Goal: Task Accomplishment & Management: Complete application form

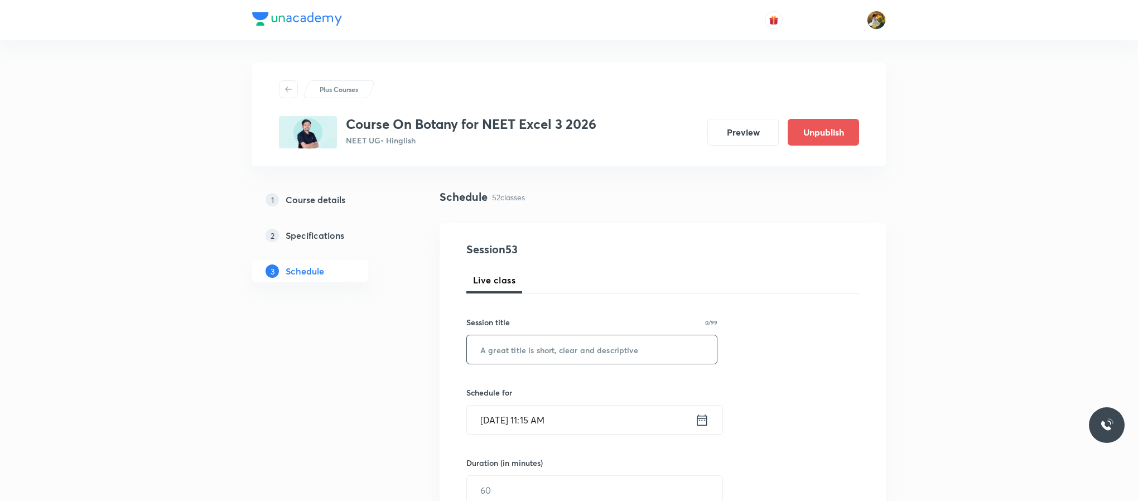
click at [553, 357] on input "text" at bounding box center [592, 349] width 250 height 28
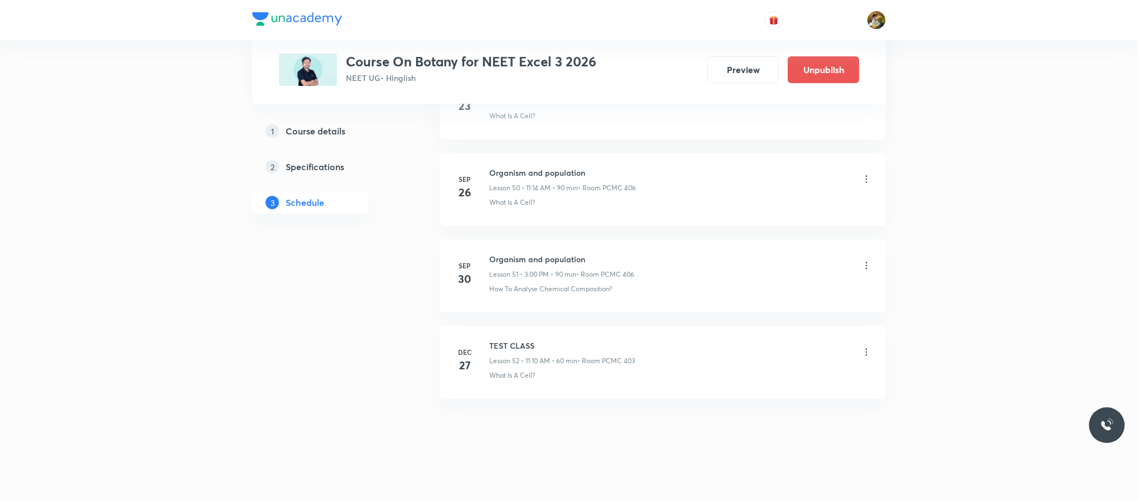
scroll to position [4919, 0]
click at [499, 255] on h6 "Organism and population" at bounding box center [561, 256] width 145 height 12
click at [492, 248] on li "[DATE] Organism and population Lesson 51 • 3:00 PM • 90 min • Room PCMC 406 How…" at bounding box center [662, 272] width 446 height 73
click at [492, 252] on h6 "Organism and population" at bounding box center [561, 256] width 145 height 12
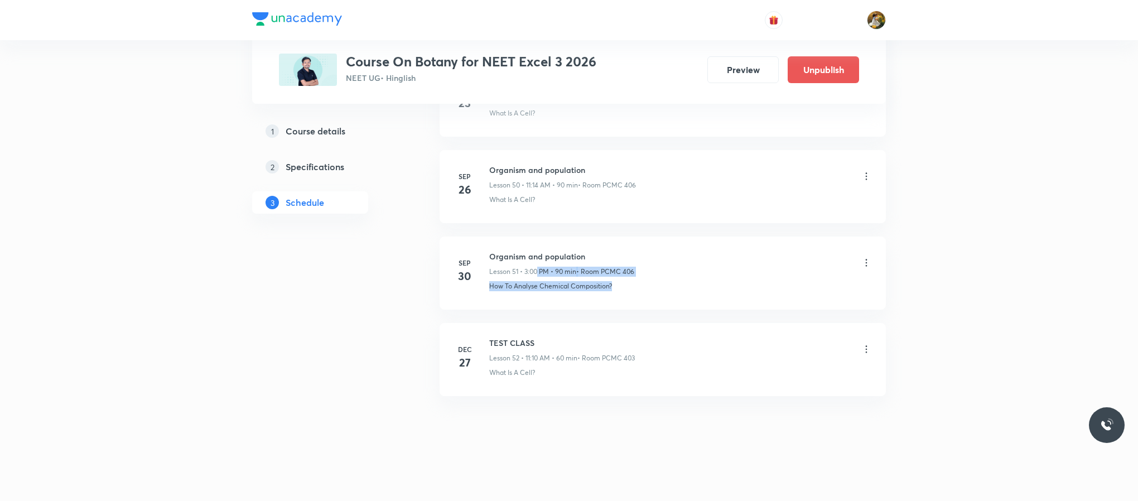
click at [681, 277] on div "Organism and population Lesson 51 • 3:00 PM • 90 min • Room PCMC 406 How To Ana…" at bounding box center [680, 270] width 383 height 41
click at [533, 253] on h6 "Organism and population" at bounding box center [561, 256] width 145 height 12
click at [494, 246] on li "[DATE] Organism and population Lesson 51 • 3:00 PM • 90 min • Room PCMC 406 How…" at bounding box center [662, 272] width 446 height 73
drag, startPoint x: 491, startPoint y: 258, endPoint x: 596, endPoint y: 254, distance: 104.9
click at [596, 254] on h6 "Organism and population" at bounding box center [561, 256] width 145 height 12
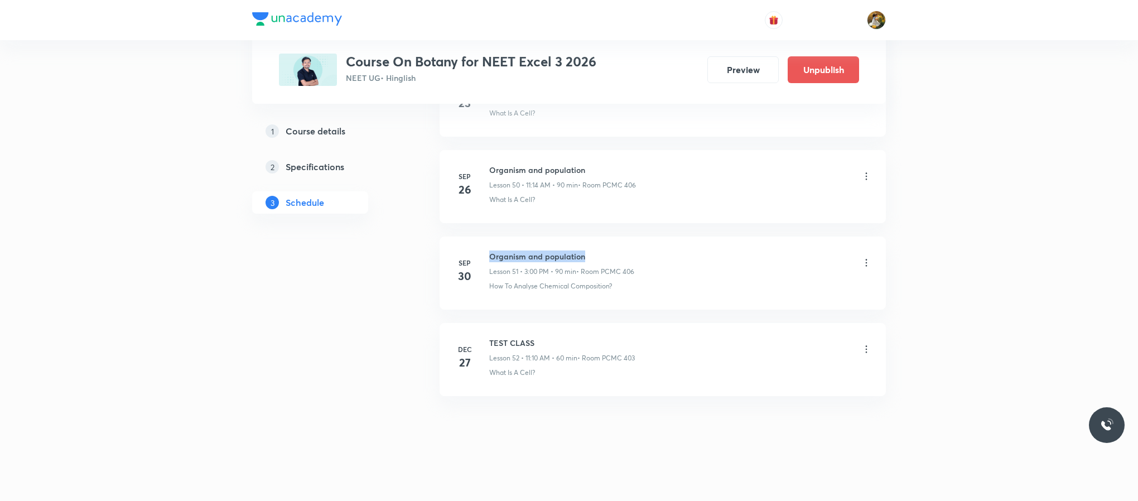
copy h6 "Organism and population"
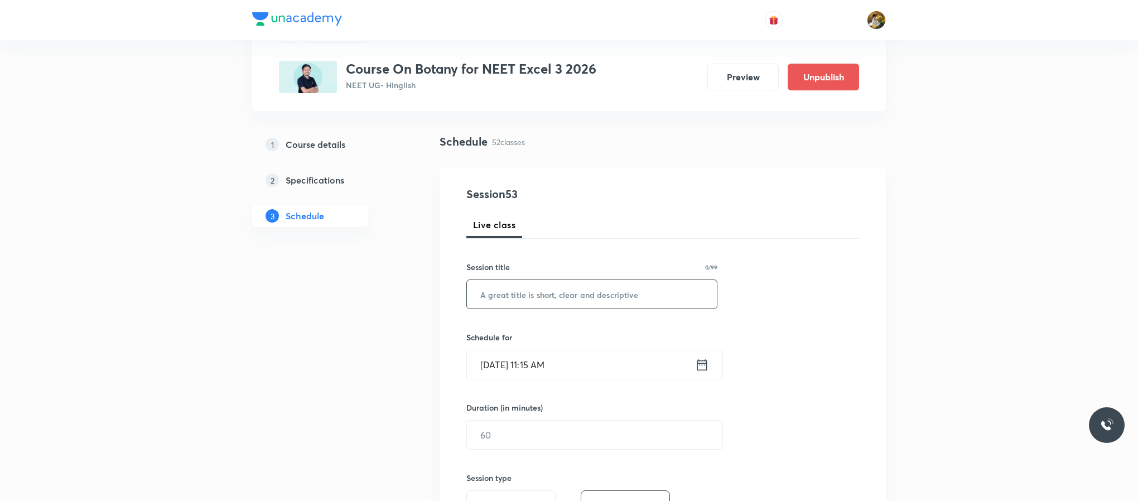
scroll to position [84, 0]
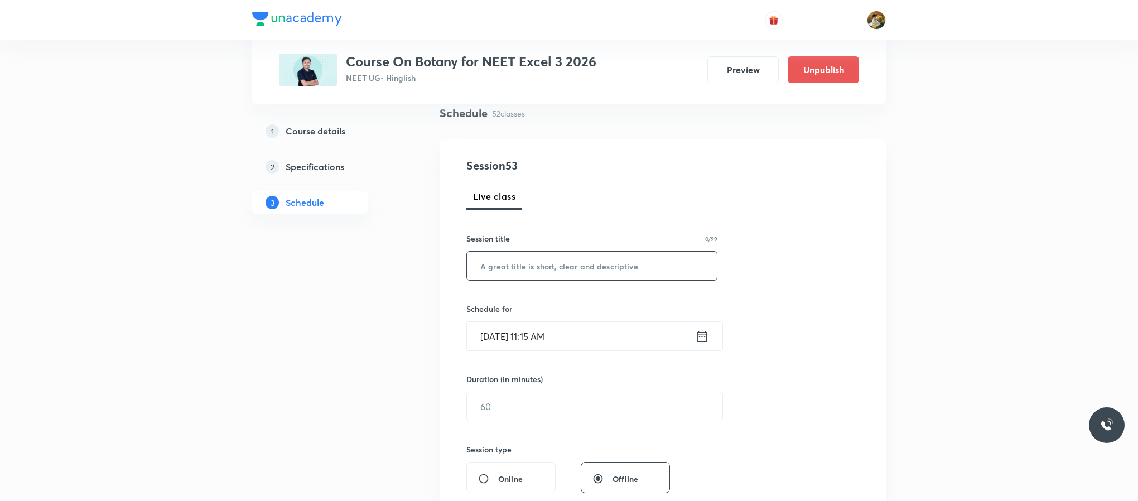
click at [581, 274] on input "text" at bounding box center [592, 266] width 250 height 28
paste input "Organism and population"
type input "Organism and population"
click at [604, 328] on input "[DATE] 11:15 AM" at bounding box center [581, 336] width 228 height 28
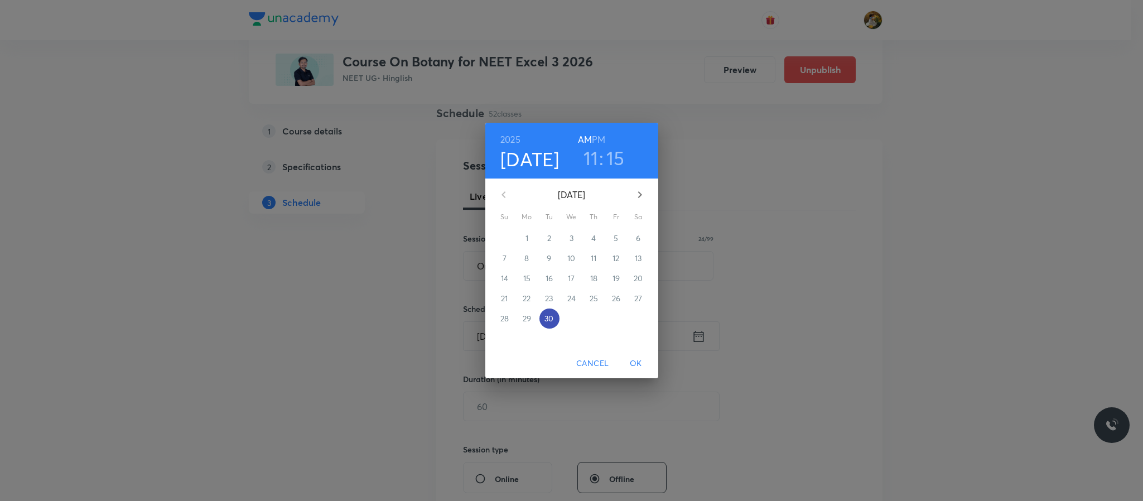
click at [549, 318] on p "30" at bounding box center [548, 318] width 9 height 11
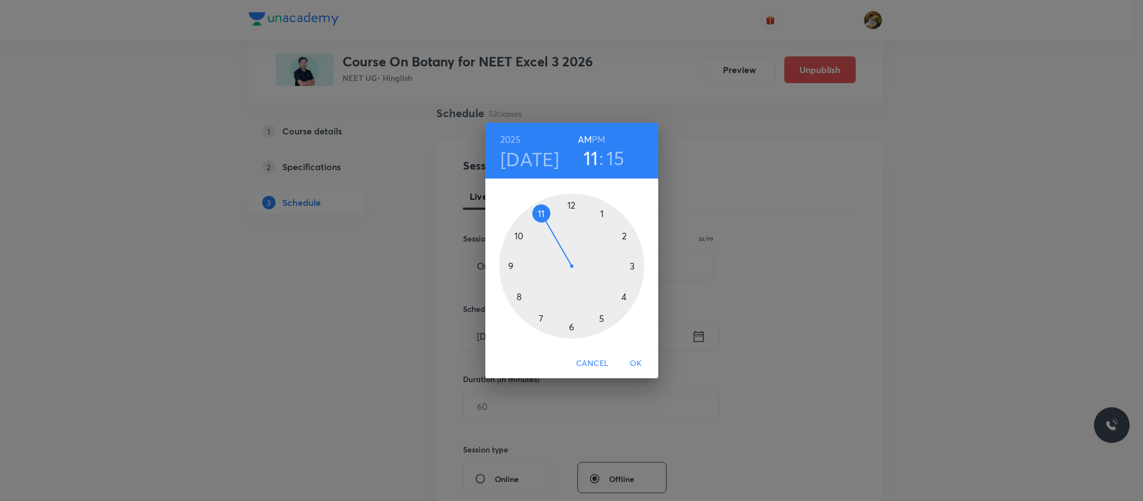
click at [538, 211] on div at bounding box center [571, 266] width 145 height 145
click at [629, 296] on div at bounding box center [571, 266] width 145 height 145
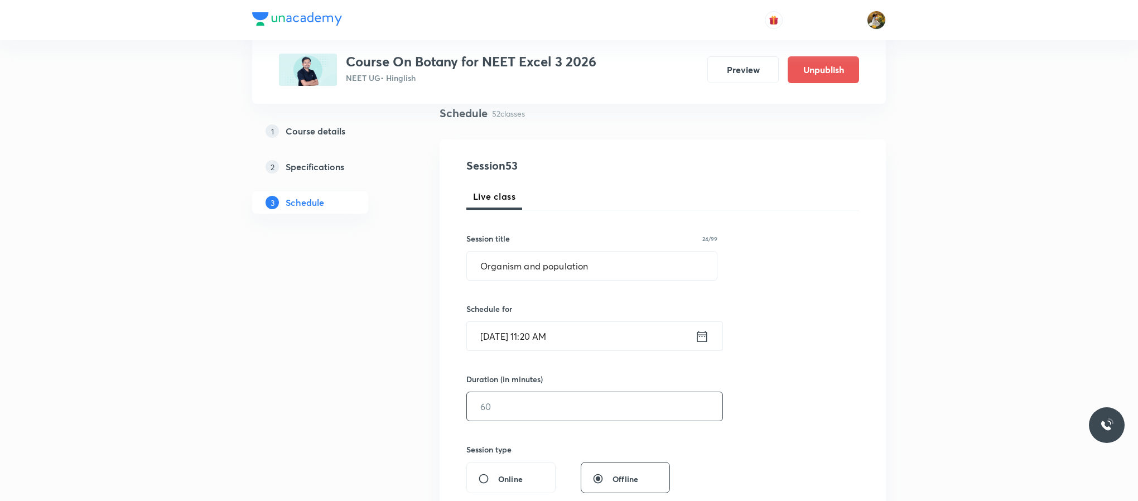
click at [489, 408] on input "text" at bounding box center [594, 406] width 255 height 28
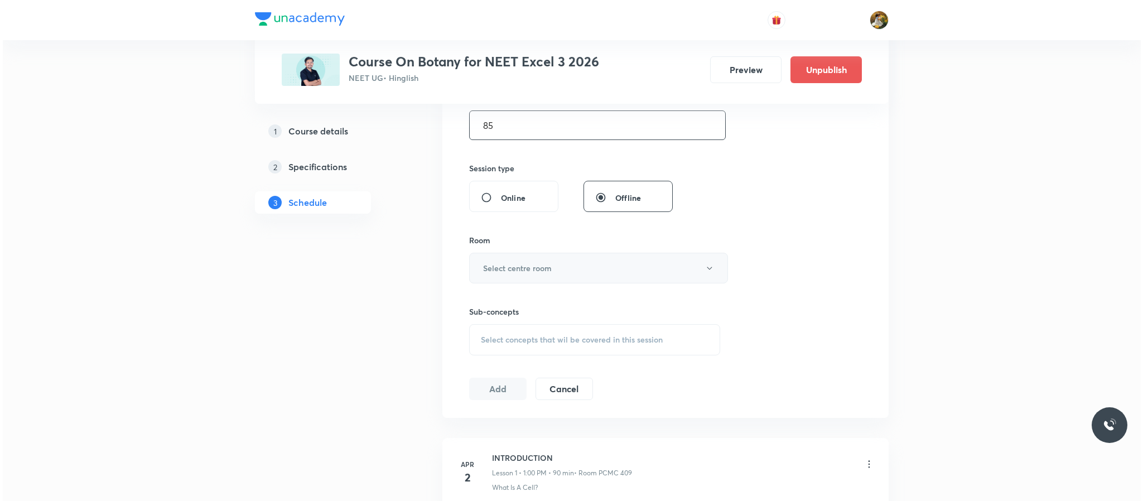
scroll to position [335, 0]
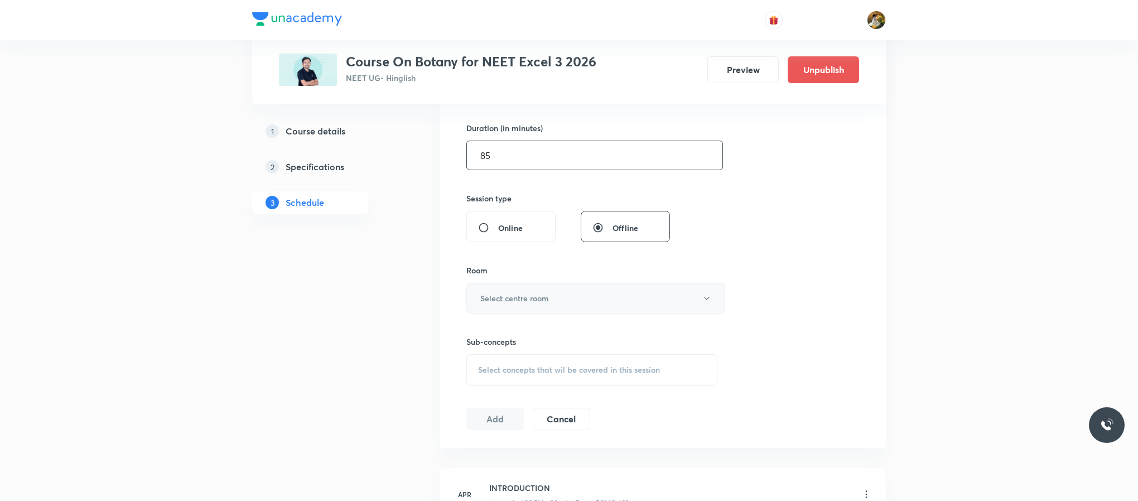
type input "85"
click at [629, 310] on button "Select centre room" at bounding box center [595, 298] width 259 height 31
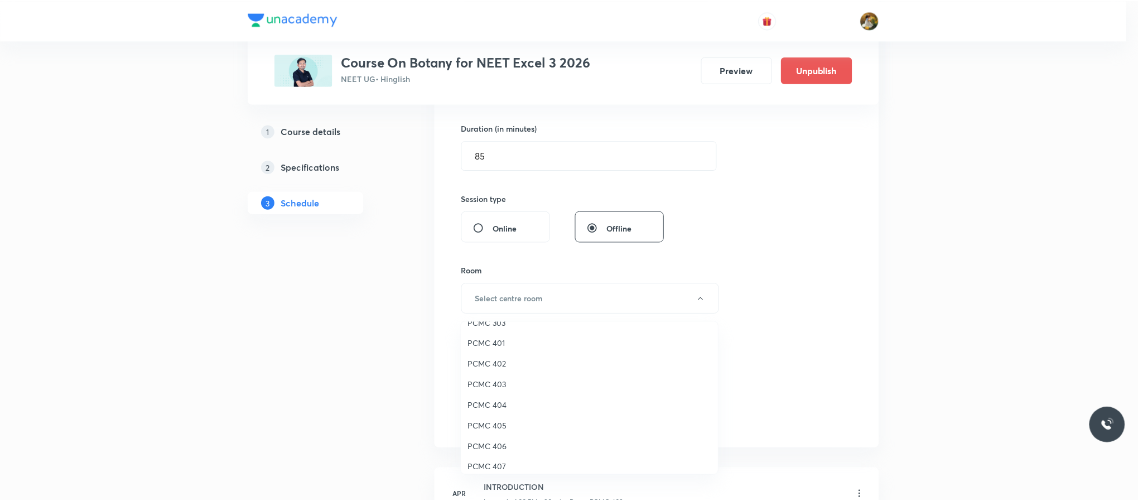
scroll to position [84, 0]
click at [519, 419] on span "PCMC 406" at bounding box center [592, 418] width 244 height 12
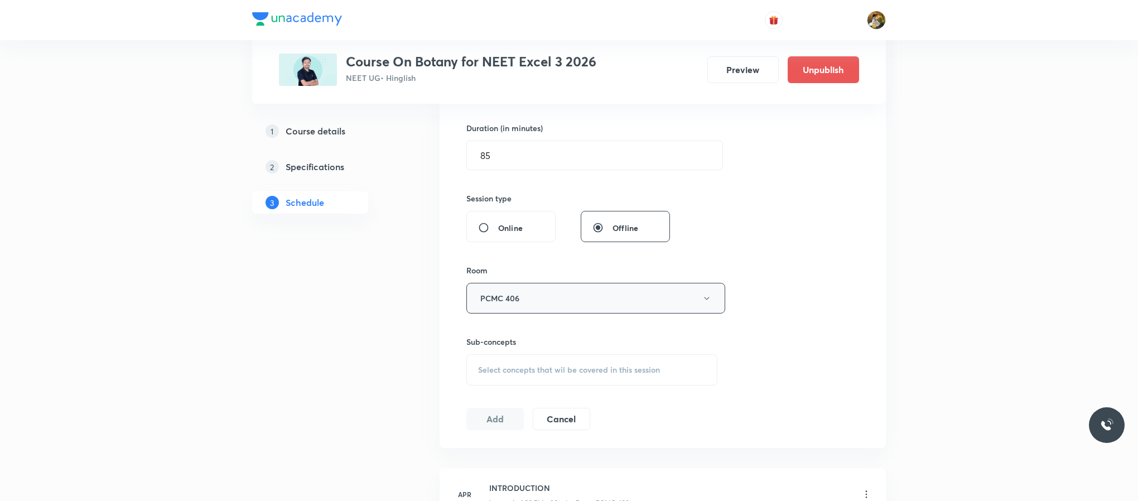
scroll to position [418, 0]
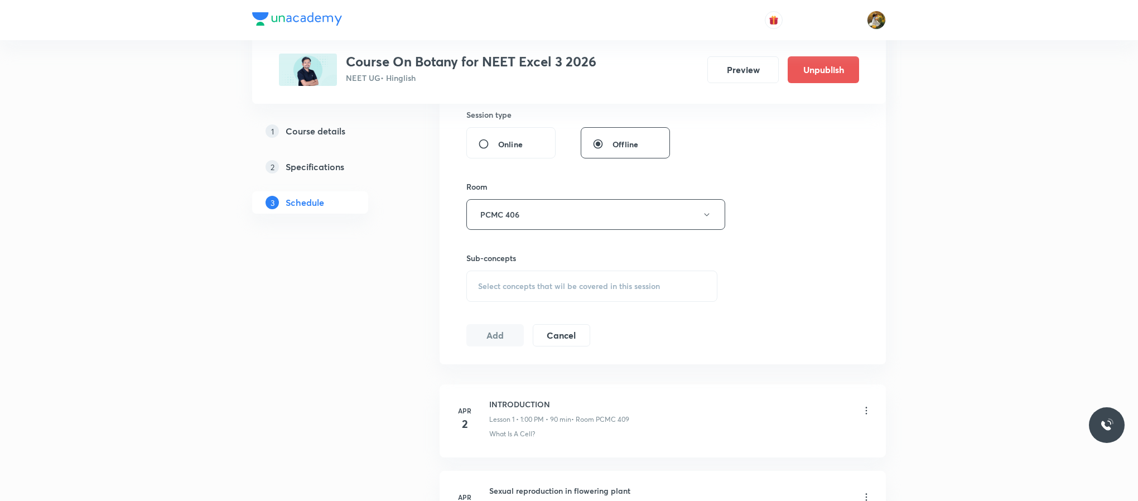
click at [524, 289] on span "Select concepts that wil be covered in this session" at bounding box center [569, 286] width 182 height 9
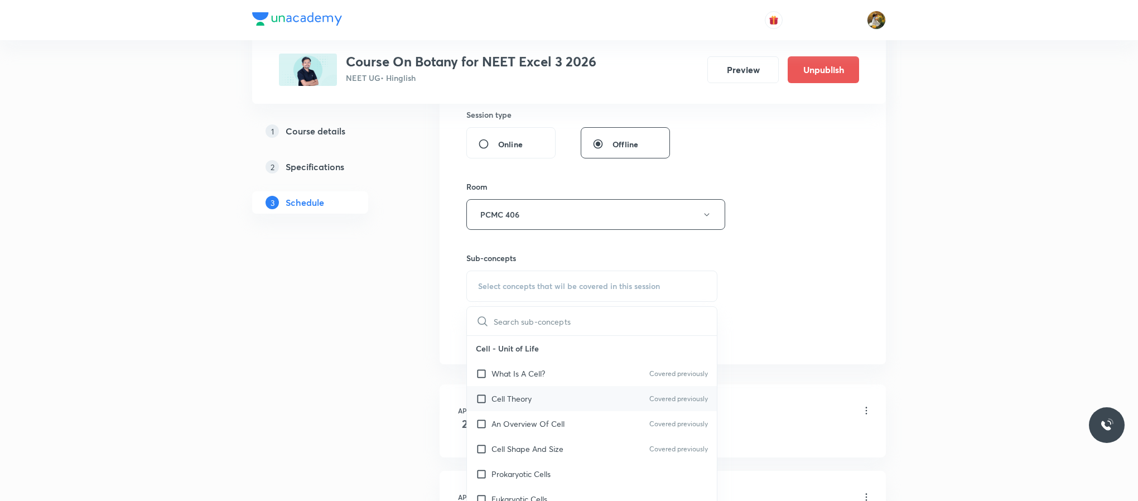
drag, startPoint x: 567, startPoint y: 393, endPoint x: 573, endPoint y: 385, distance: 10.1
click at [569, 393] on div "Cell Theory Covered previously" at bounding box center [592, 398] width 250 height 25
checkbox input "true"
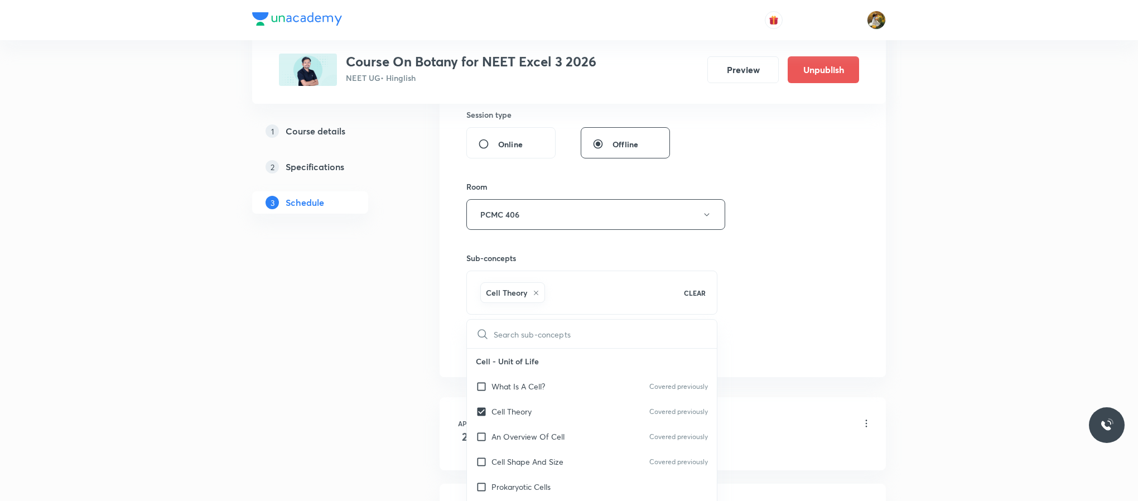
click at [793, 307] on div "Session 53 Live class Session title 24/99 Organism and population ​ Schedule fo…" at bounding box center [662, 91] width 393 height 536
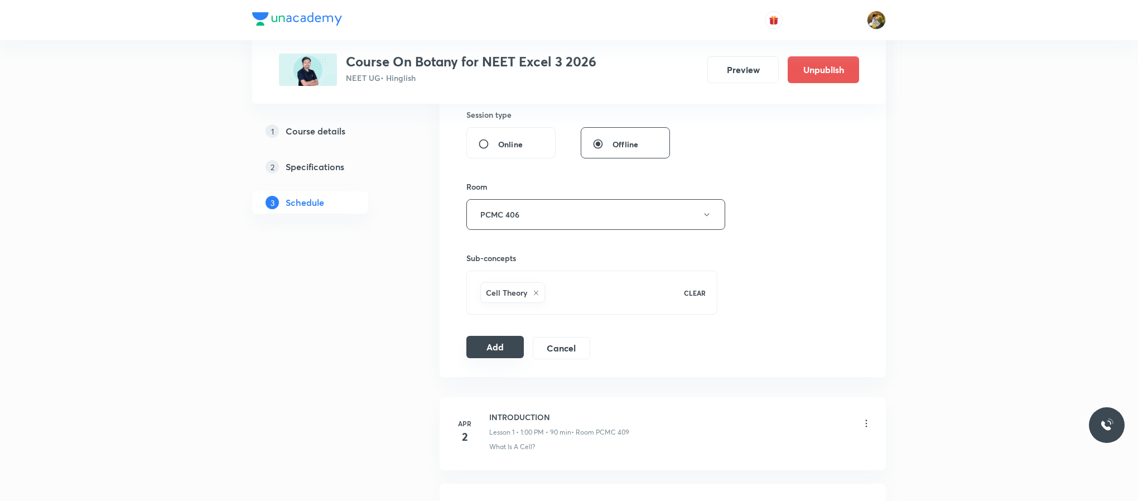
click at [499, 353] on button "Add" at bounding box center [494, 347] width 57 height 22
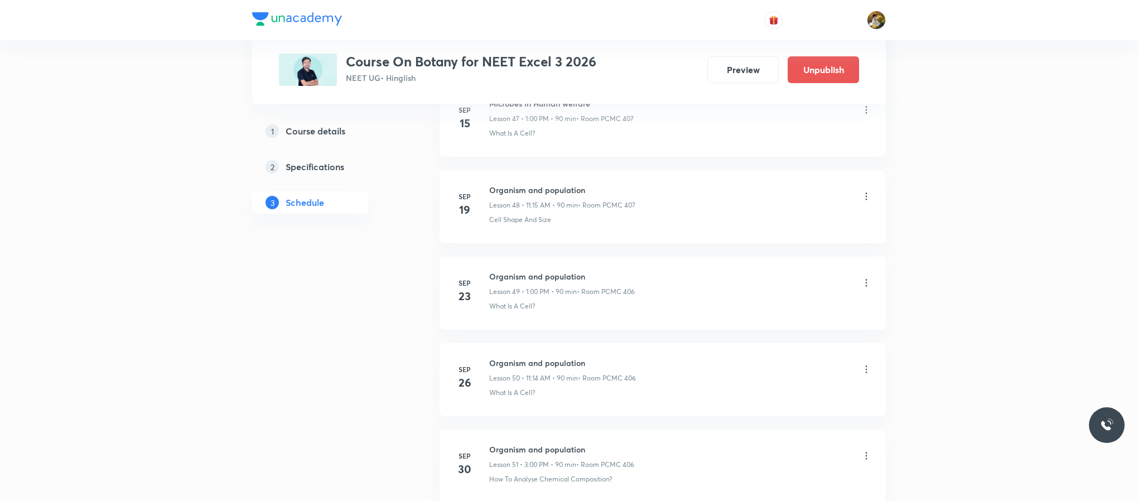
scroll to position [4490, 0]
